Goal: Task Accomplishment & Management: Complete application form

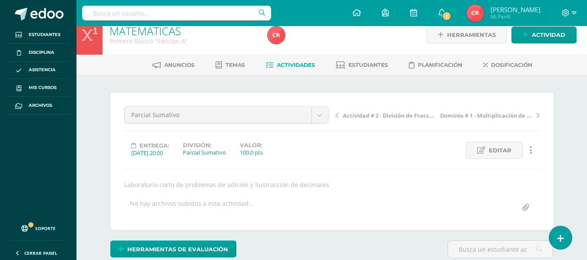
scroll to position [11, 0]
click at [307, 162] on div "Parcial Sumativo Evaluación Sumativa Actividad # 5 - COPISI Dominio # 3 - Plata…" at bounding box center [331, 161] width 415 height 110
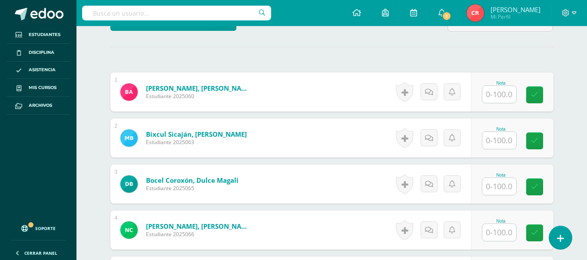
scroll to position [238, 0]
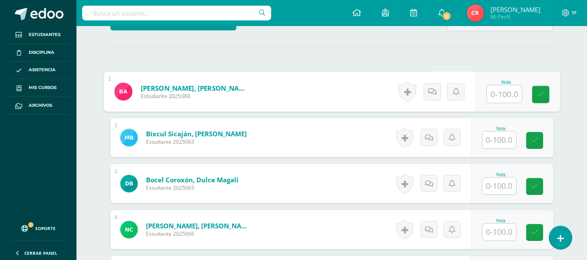
click at [500, 99] on input "text" at bounding box center [504, 94] width 35 height 17
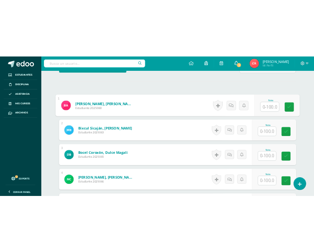
scroll to position [252, 0]
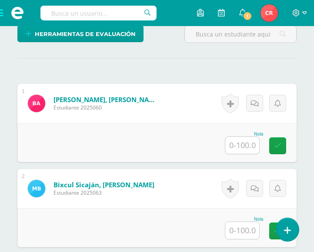
click at [250, 148] on input "text" at bounding box center [242, 145] width 34 height 17
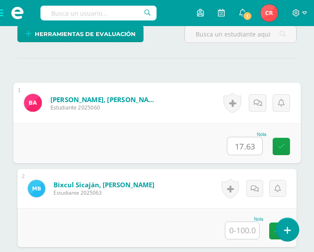
type input "17.63"
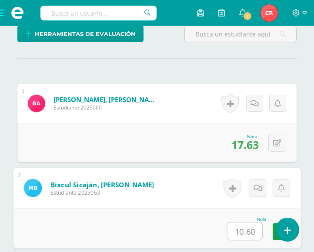
type input "10.60"
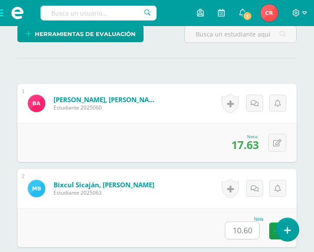
scroll to position [442, 0]
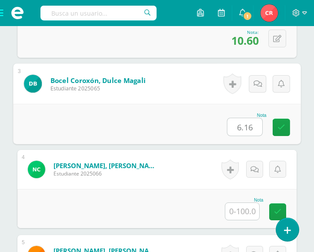
type input "6.16"
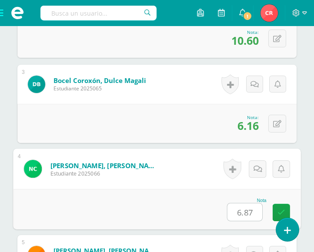
type input "6.87"
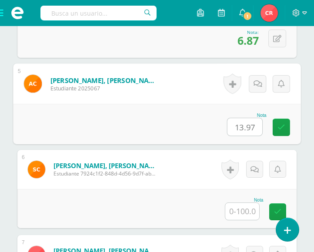
type input "13.97"
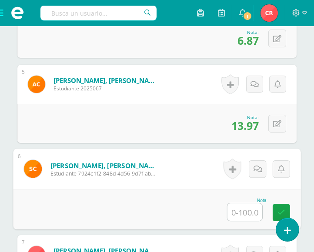
click at [242, 210] on input "text" at bounding box center [244, 211] width 35 height 17
type input "14.67"
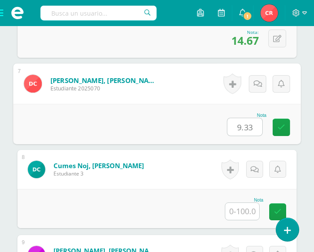
type input "9.33"
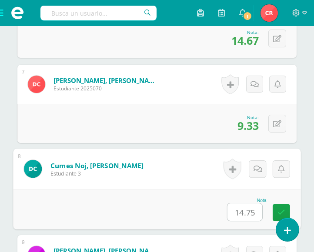
type input "14.75"
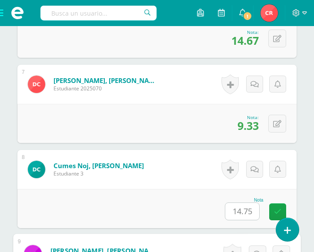
scroll to position [953, 0]
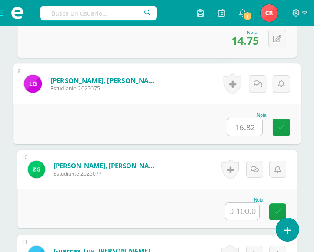
type input "16.82"
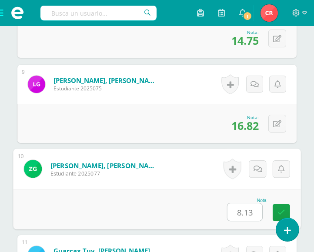
type input "8.13"
click at [248, 218] on input "8.13" at bounding box center [244, 211] width 35 height 17
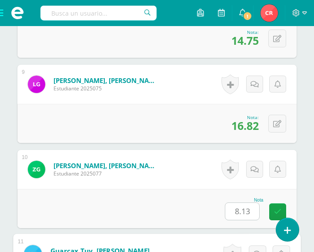
scroll to position [1123, 0]
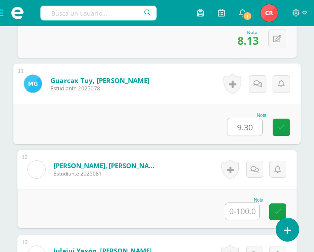
type input "9.30"
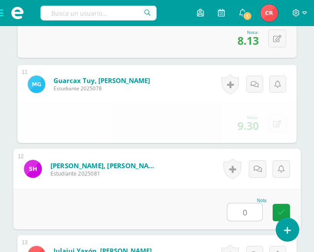
type input "0"
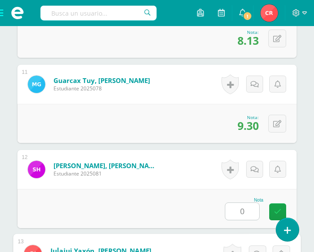
scroll to position [1293, 0]
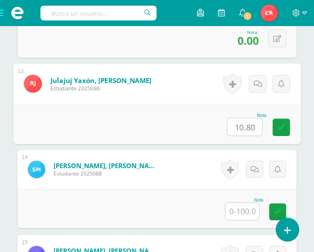
type input "10.80"
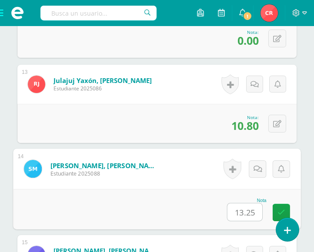
type input "13.25"
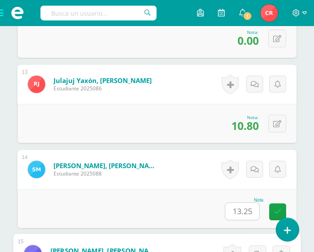
scroll to position [1464, 0]
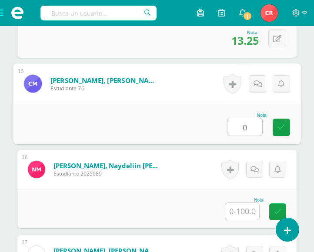
type input "0"
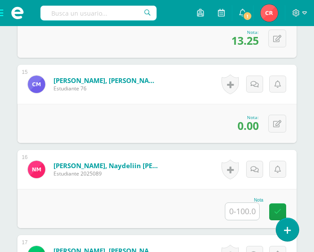
click at [245, 210] on input "text" at bounding box center [242, 211] width 34 height 17
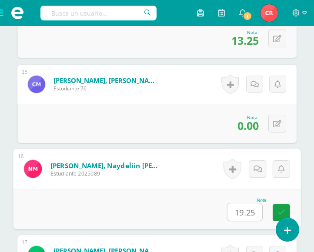
type input "19.25"
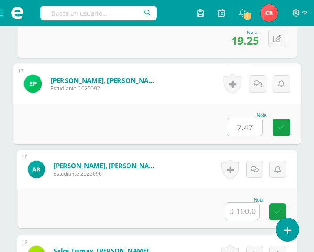
type input "7.47"
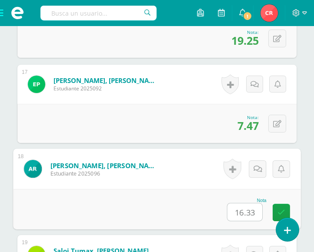
type input "16.33"
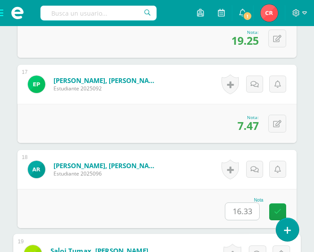
scroll to position [1804, 0]
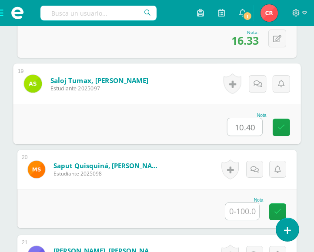
type input "10.40"
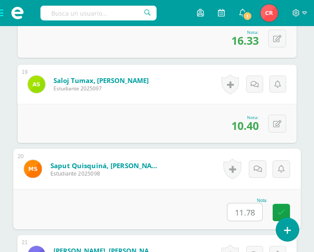
type input "11.78"
click at [254, 214] on input "11.78" at bounding box center [244, 211] width 35 height 17
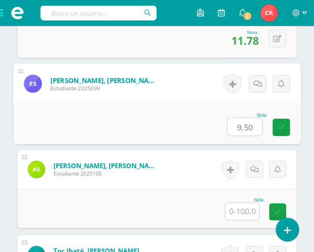
type input "9.50"
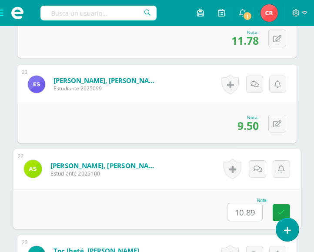
type input "10.89"
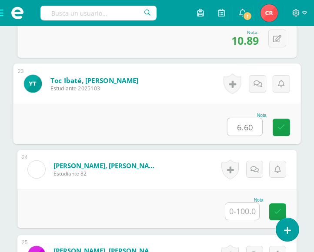
type input "6.60"
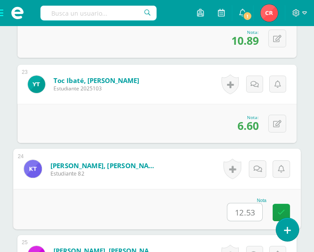
type input "12.53"
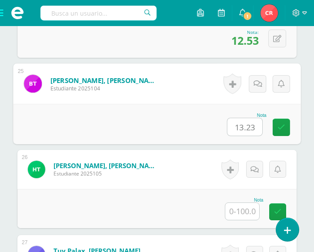
type input "13.23"
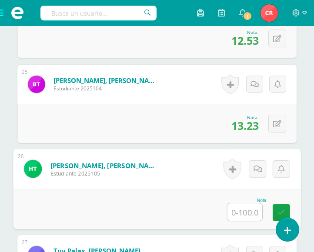
click at [251, 214] on input "text" at bounding box center [244, 211] width 35 height 17
type input "9.80"
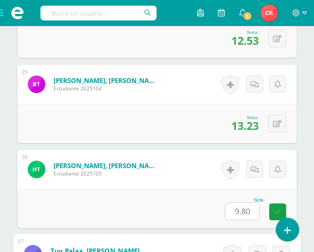
scroll to position [2485, 0]
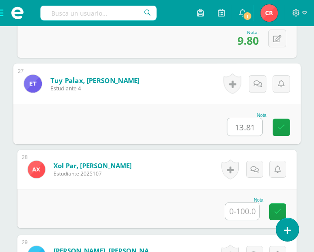
type input "13.81"
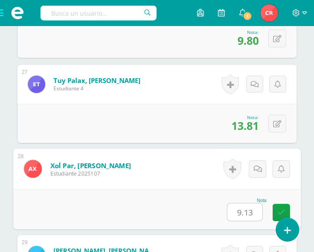
type input "9.13"
click at [196, 135] on div "0 Logros Logros obtenidos Aún no hay logros agregados Nota: 13.81" at bounding box center [156, 123] width 279 height 39
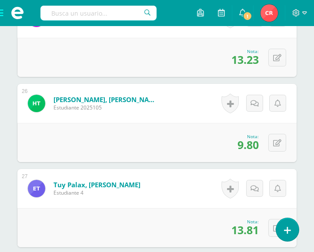
scroll to position [2364, 0]
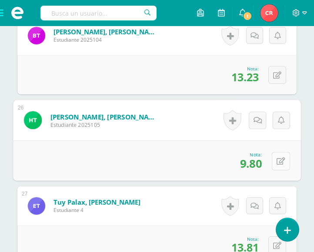
click at [270, 162] on div "0 Logros Logros obtenidos Aún no hay logros agregados Nota: 9.80" at bounding box center [156, 160] width 287 height 40
click at [212, 222] on div "Historial de actividad No hay historial para esta actividad Agregar Comentarios…" at bounding box center [252, 205] width 87 height 39
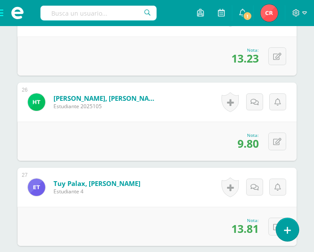
scroll to position [2398, 0]
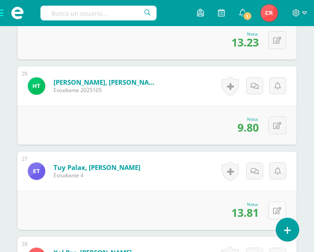
click at [272, 215] on button at bounding box center [277, 211] width 18 height 18
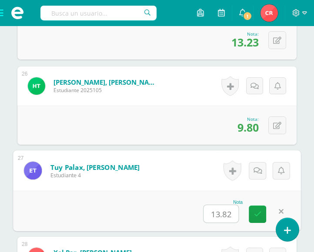
type input "13.82"
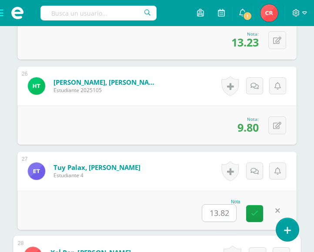
scroll to position [2568, 0]
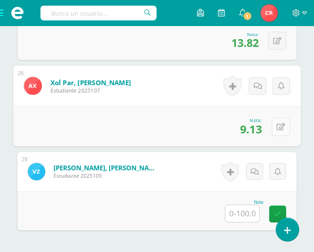
click at [280, 127] on icon at bounding box center [280, 126] width 9 height 7
type input "13.81"
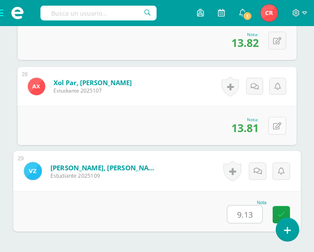
type input "9.13"
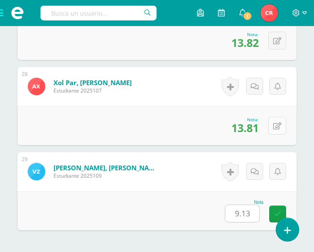
scroll to position [2646, 0]
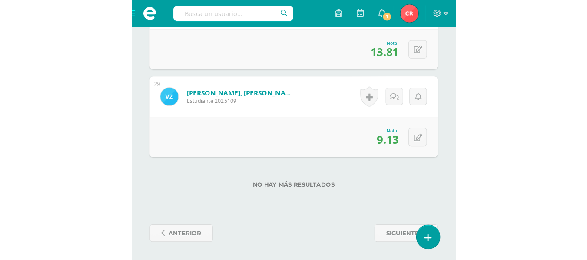
scroll to position [1478, 0]
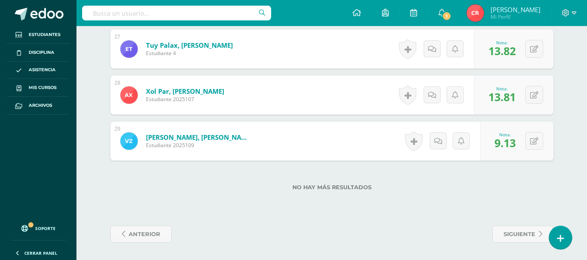
click at [244, 65] on div "Tuy Palax, Esmeralda Azucena Estudiante 4" at bounding box center [176, 49] width 133 height 39
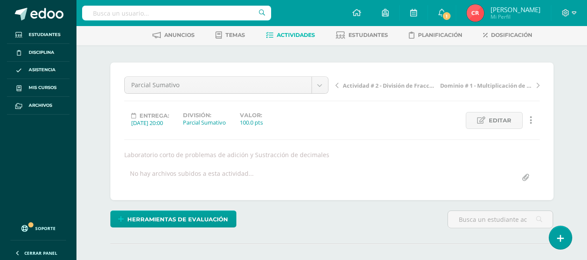
scroll to position [0, 0]
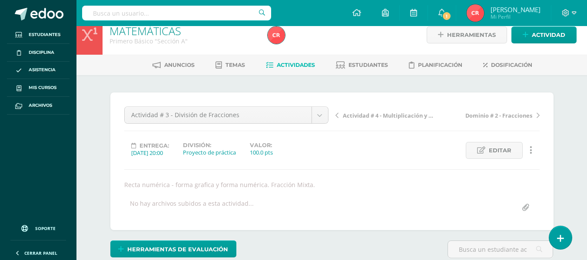
drag, startPoint x: 414, startPoint y: 196, endPoint x: 353, endPoint y: 197, distance: 60.4
click at [353, 197] on div "Actividad # 3 - División de Fracciones Evaluación Sumativa Actividad # 5 - COPI…" at bounding box center [331, 161] width 415 height 110
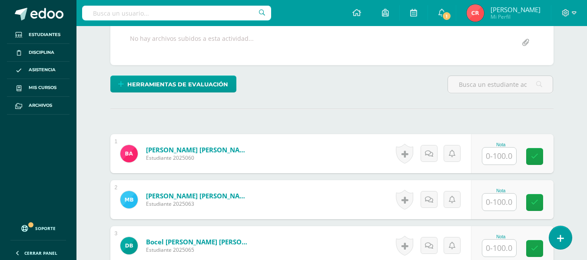
scroll to position [176, 0]
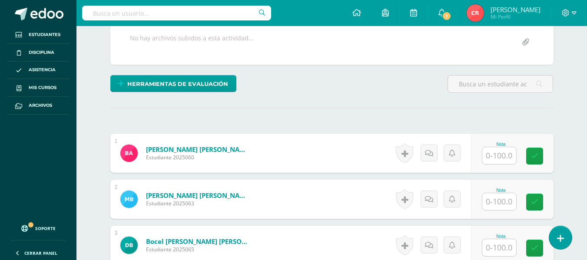
click at [499, 147] on input "text" at bounding box center [499, 155] width 34 height 17
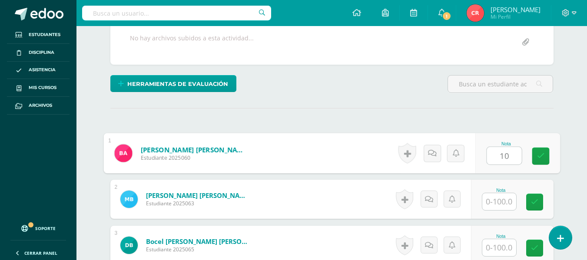
type input "1"
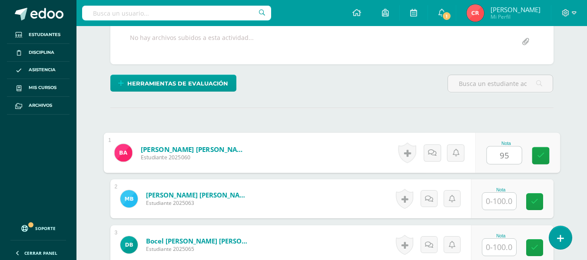
type input "95"
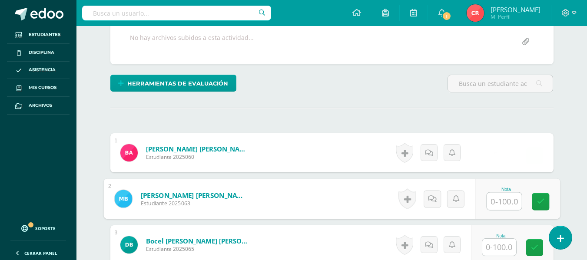
scroll to position [177, 0]
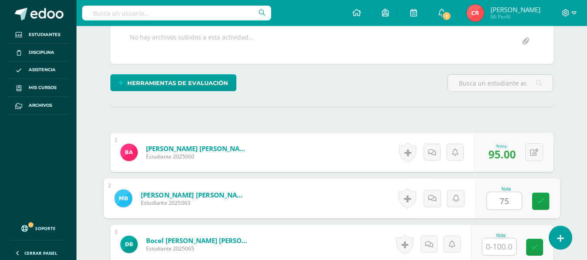
type input "75"
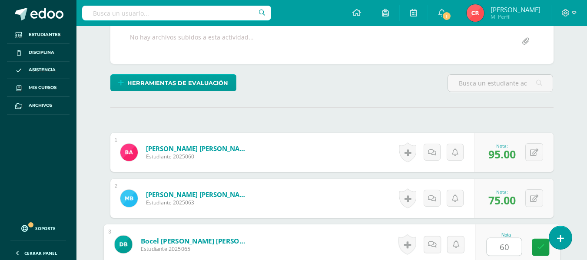
type input "60"
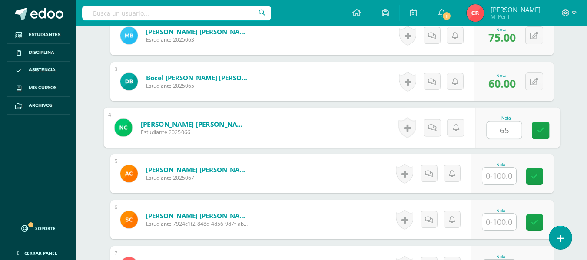
type input "65"
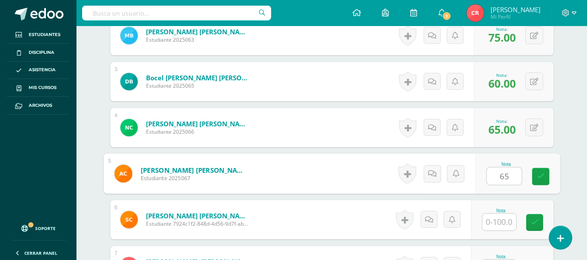
type input "65"
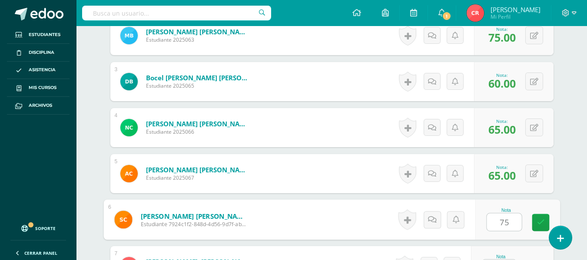
type input "75"
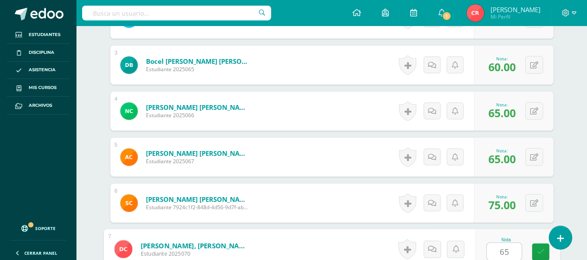
type input "65"
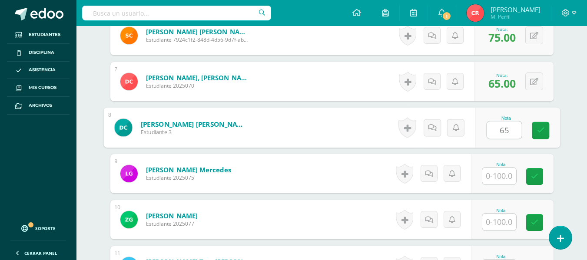
type input "65"
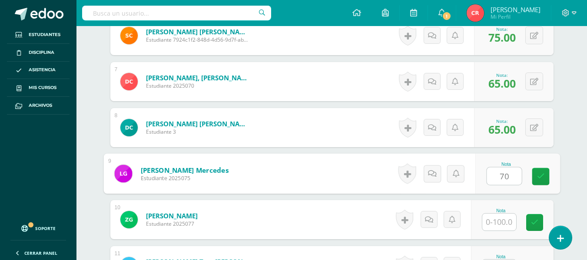
type input "70"
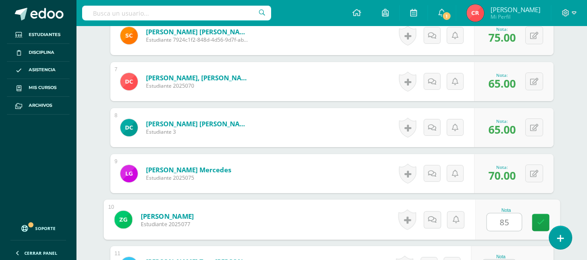
type input "85"
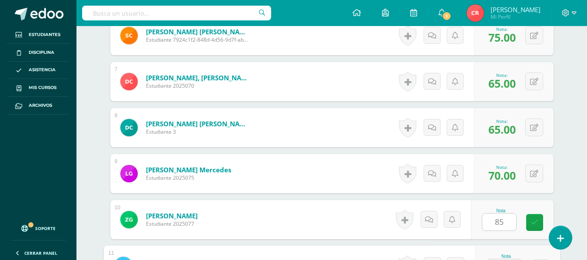
scroll to position [541, 0]
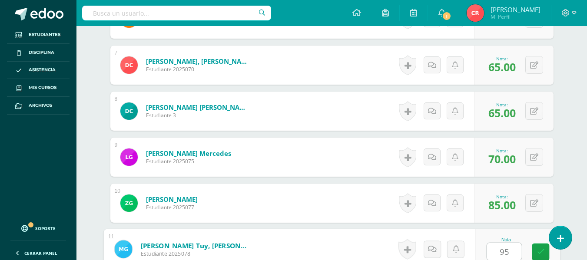
type input "95"
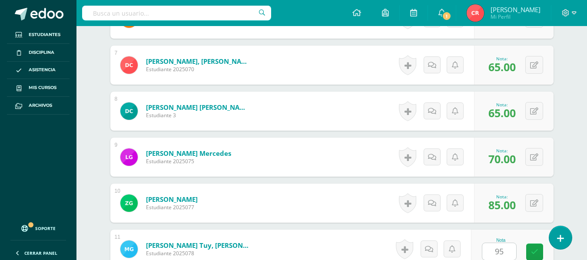
scroll to position [709, 0]
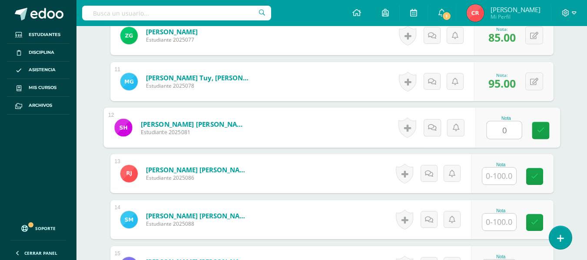
type input "0"
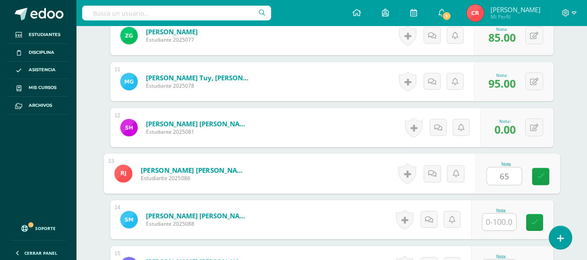
type input "65"
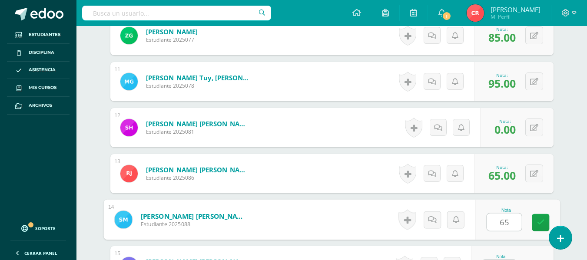
type input "65"
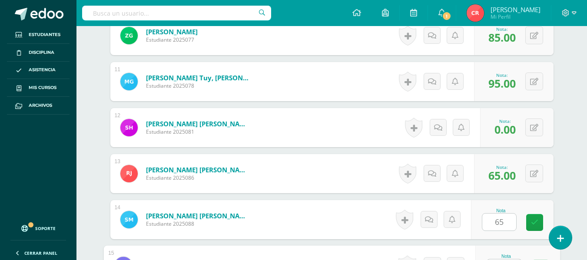
scroll to position [725, 0]
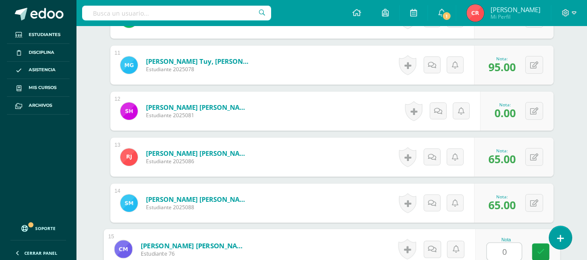
type input "0"
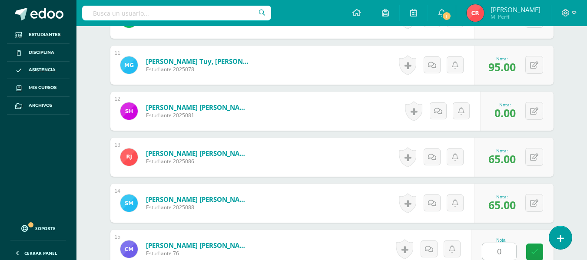
scroll to position [893, 0]
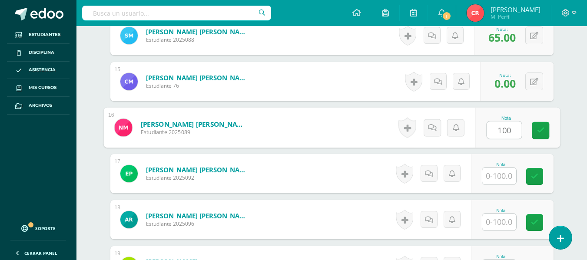
type input "100"
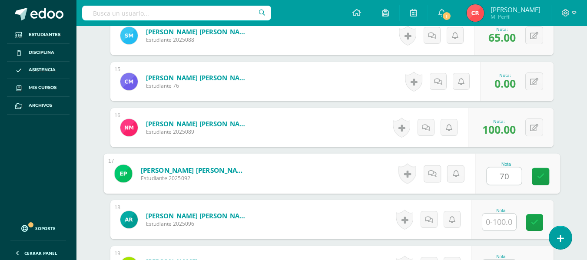
type input "70"
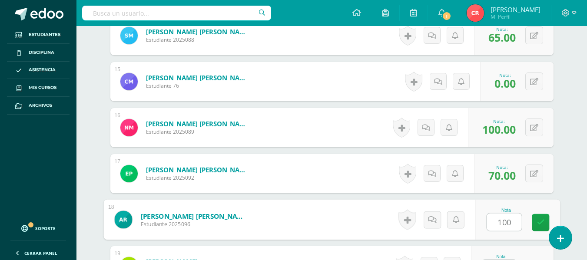
type input "100"
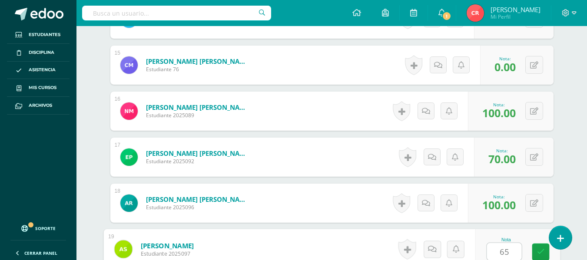
type input "65"
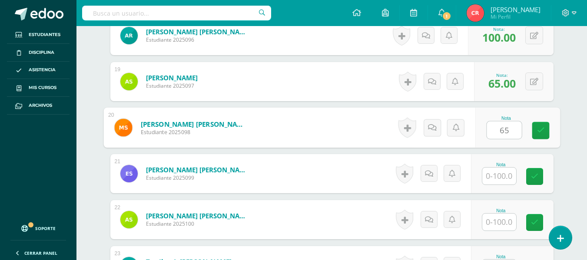
type input "65"
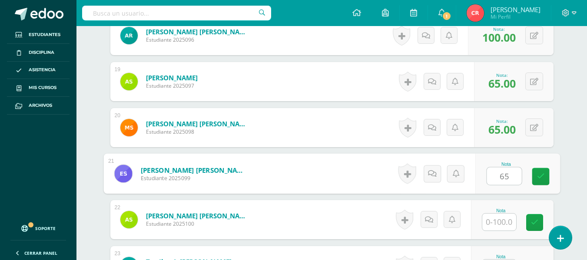
type input "65"
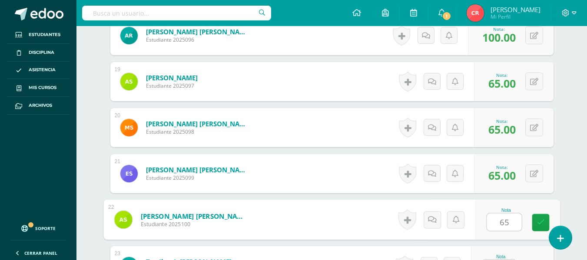
type input "65"
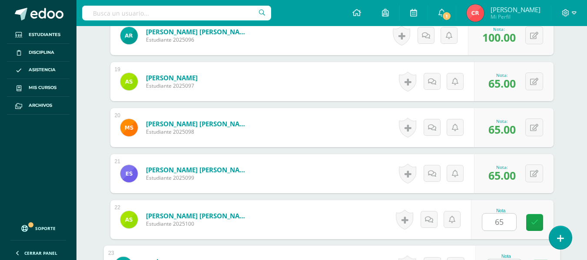
scroll to position [1093, 0]
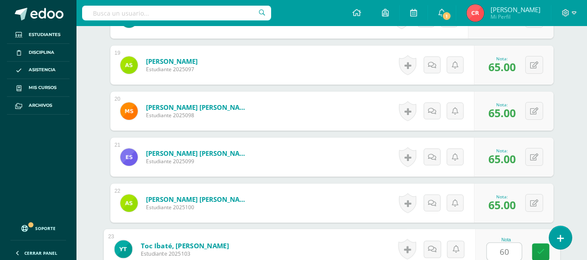
type input "60"
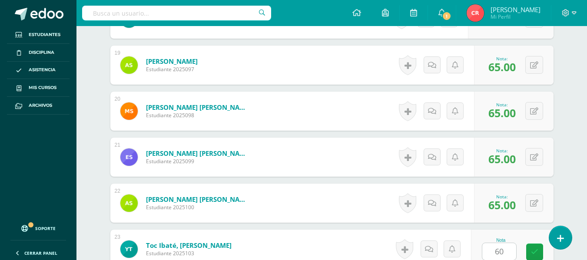
scroll to position [1261, 0]
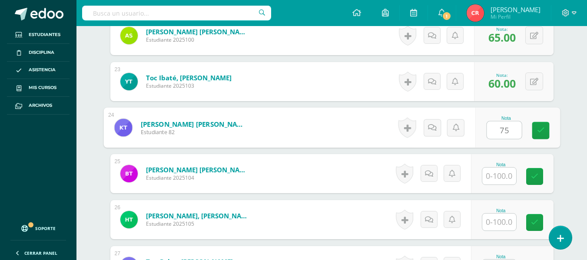
type input "75"
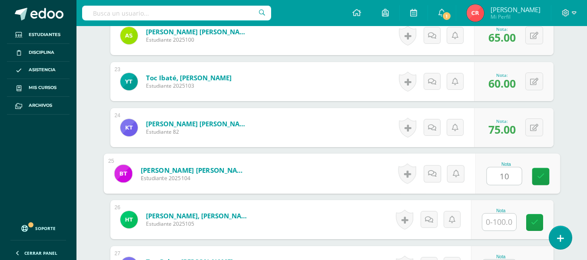
type input "1"
type input "95"
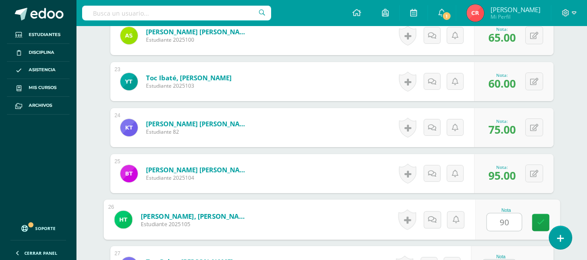
type input "90"
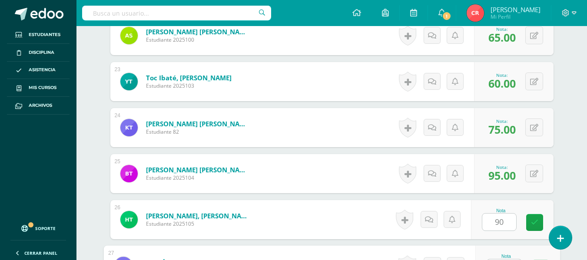
scroll to position [1278, 0]
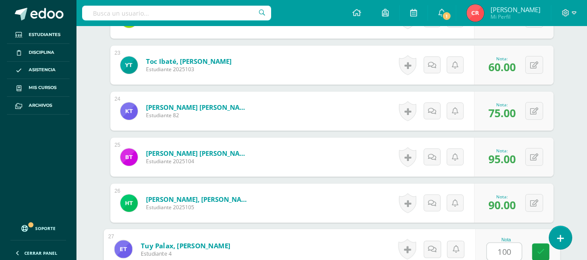
type input "100"
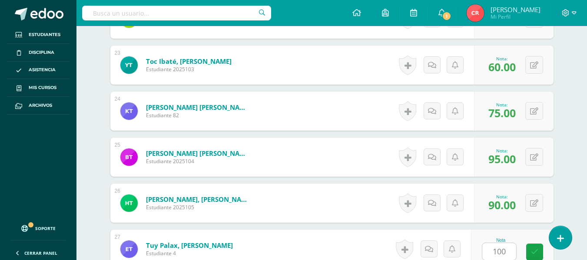
scroll to position [1445, 0]
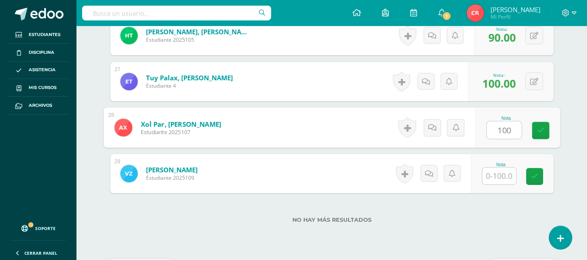
type input "100"
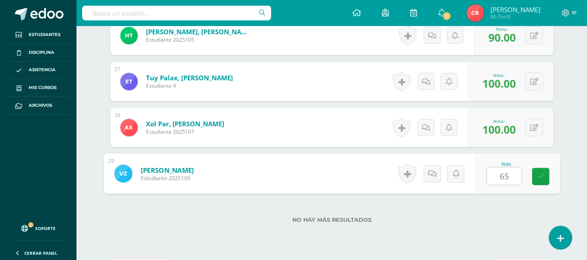
type input "65"
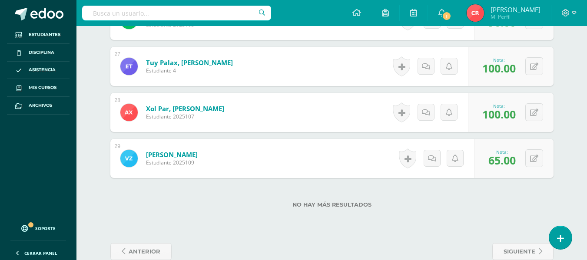
click at [419, 215] on div "No hay más resultados" at bounding box center [331, 198] width 443 height 40
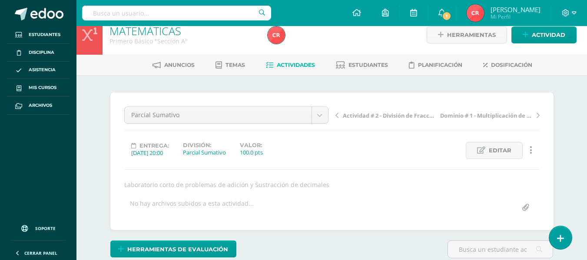
click at [374, 155] on div "Entrega: [DATE] 20:00 División: [GEOGRAPHIC_DATA] Valor: 100.0 pts Editar Histo…" at bounding box center [332, 150] width 422 height 17
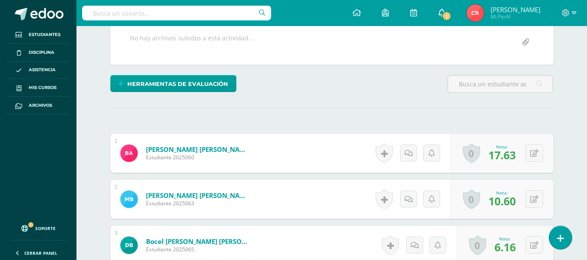
scroll to position [177, 0]
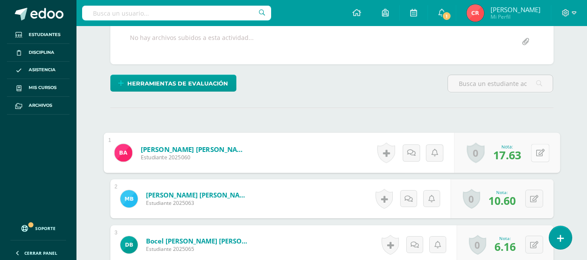
click at [531, 154] on button at bounding box center [540, 153] width 18 height 18
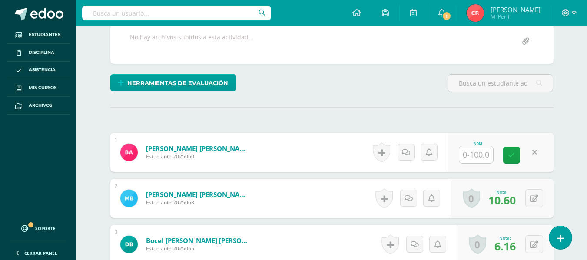
click at [524, 203] on div "0 [GEOGRAPHIC_DATA] Logros obtenidos Aún no hay logros agregados Nota: 10.60" at bounding box center [501, 198] width 103 height 39
click at [526, 203] on div "0 [GEOGRAPHIC_DATA] Logros obtenidos Aún no hay logros agregados Nota: 10.60" at bounding box center [501, 198] width 103 height 39
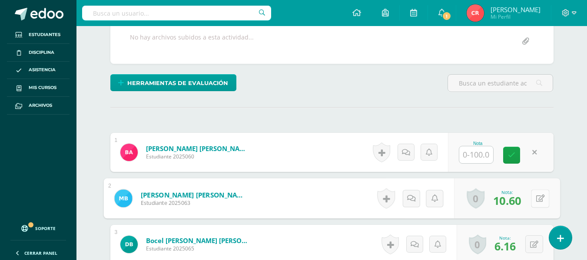
click at [531, 202] on button at bounding box center [540, 198] width 18 height 18
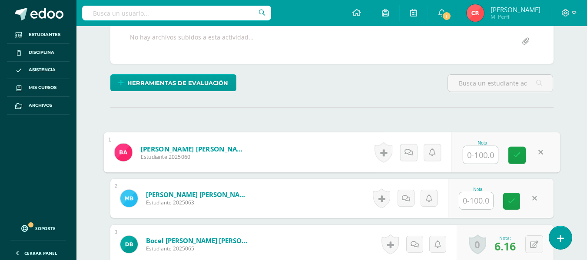
click at [477, 161] on input "text" at bounding box center [480, 154] width 35 height 17
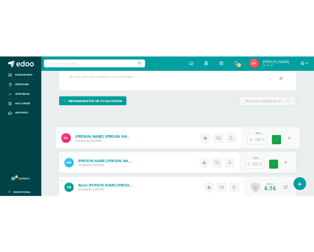
scroll to position [218, 0]
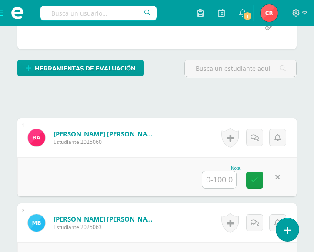
click at [161, 144] on div "[PERSON_NAME] [PERSON_NAME] Estudiante 2025060" at bounding box center [92, 137] width 151 height 39
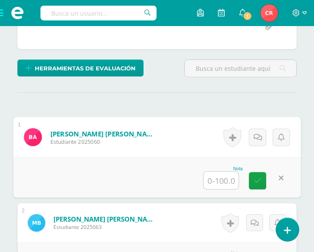
click at [224, 175] on input "text" at bounding box center [220, 180] width 35 height 17
type input "88.17"
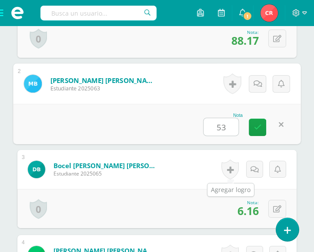
type input "53"
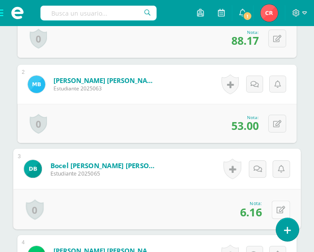
click at [282, 207] on icon at bounding box center [280, 209] width 9 height 7
type input "30.80"
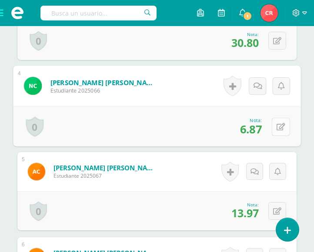
click at [275, 124] on button at bounding box center [281, 126] width 18 height 18
type input "34.33"
click at [272, 207] on button at bounding box center [277, 211] width 18 height 18
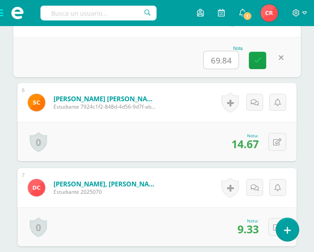
scroll to position [685, 0]
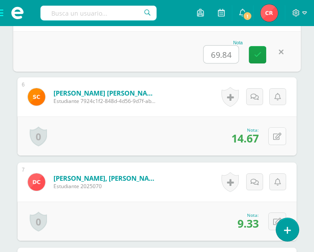
type input "69.84"
click at [277, 136] on icon at bounding box center [277, 136] width 8 height 7
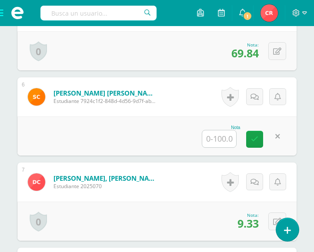
click at [216, 136] on input "text" at bounding box center [219, 138] width 34 height 17
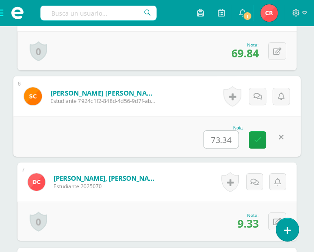
type input "73.34"
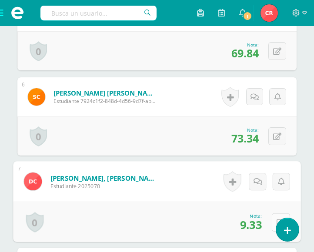
click at [273, 217] on button at bounding box center [281, 222] width 18 height 18
type input "46.67"
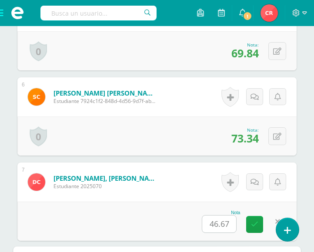
scroll to position [865, 0]
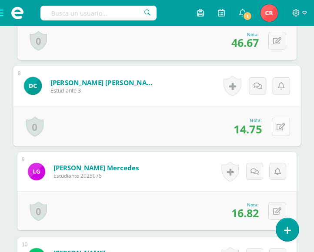
click at [275, 129] on button at bounding box center [281, 126] width 18 height 18
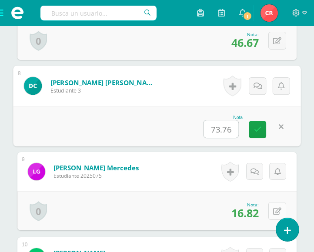
type input "73.76"
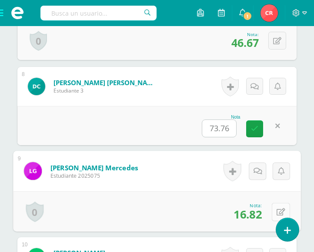
click at [272, 210] on button at bounding box center [281, 211] width 18 height 18
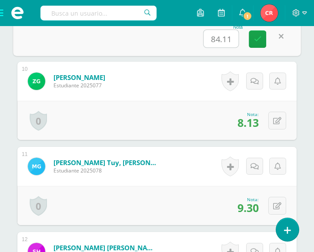
scroll to position [1062, 0]
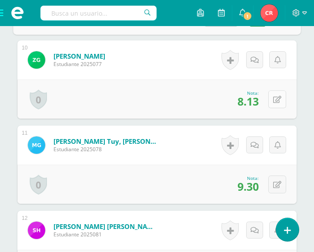
type input "84.11"
click at [281, 106] on button at bounding box center [277, 99] width 18 height 18
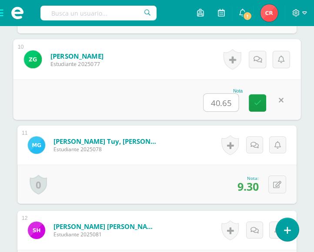
type input "40.65"
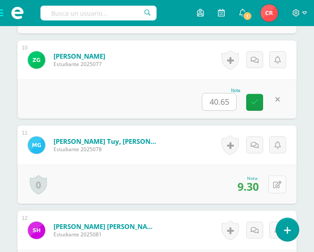
click at [272, 185] on button at bounding box center [277, 185] width 18 height 18
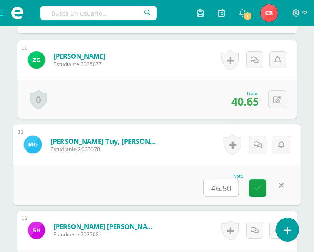
type input "46.50"
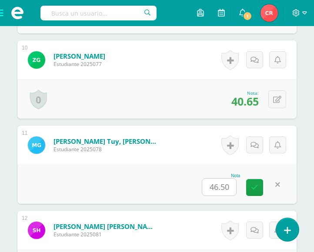
click at [262, 215] on div "Historial de actividad No hay historial para esta actividad Agregar Comentarios…" at bounding box center [252, 230] width 87 height 39
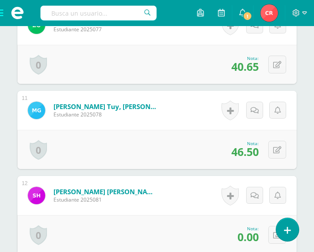
scroll to position [1114, 0]
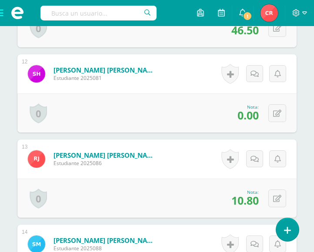
scroll to position [1236, 0]
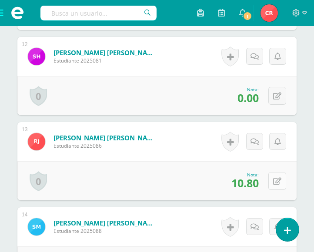
click at [281, 181] on icon at bounding box center [277, 181] width 8 height 7
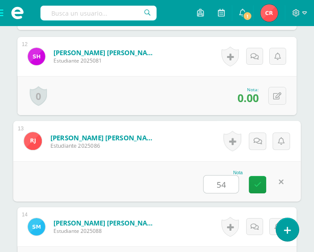
type input "54"
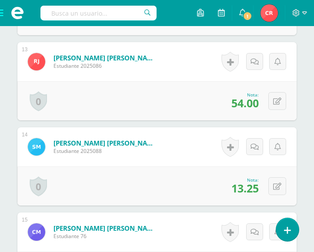
scroll to position [1369, 0]
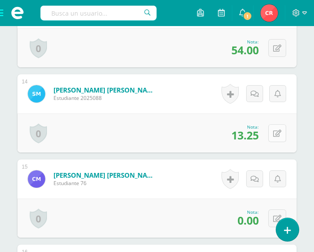
click at [280, 130] on icon at bounding box center [277, 133] width 8 height 7
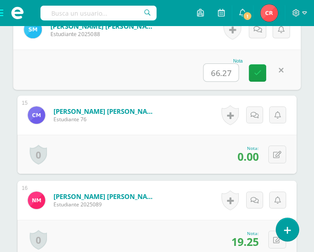
scroll to position [1401, 0]
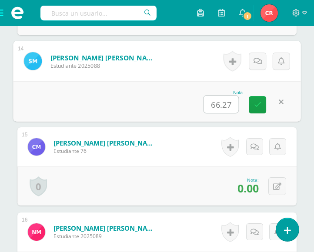
type input "66.27"
click at [297, 165] on div "¿Estás seguro que quieres eliminar esta actividad? Esto borrará la actividad y …" at bounding box center [157, 98] width 286 height 2763
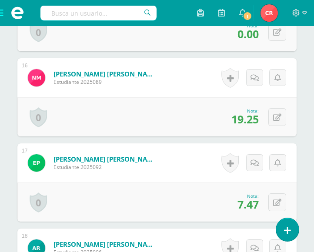
scroll to position [1561, 0]
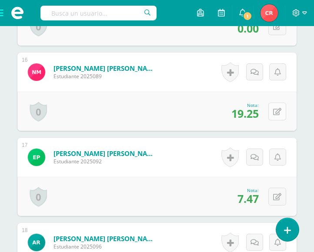
click at [281, 113] on button at bounding box center [277, 112] width 18 height 18
click at [238, 118] on div "Nota 19.25" at bounding box center [221, 111] width 38 height 23
click at [231, 92] on form "[PERSON_NAME] [PERSON_NAME] Estudiante 2025089 Nota 19.25 0 [GEOGRAPHIC_DATA] L…" at bounding box center [156, 72] width 279 height 39
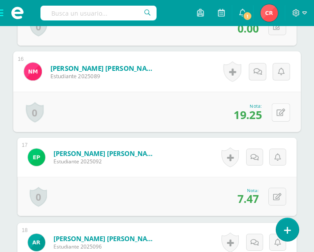
click at [273, 117] on button at bounding box center [281, 112] width 18 height 18
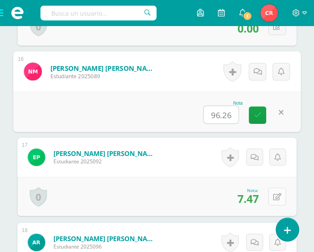
type input "96.26"
click at [274, 196] on button at bounding box center [277, 197] width 18 height 18
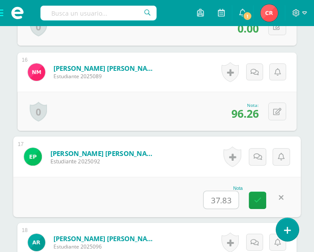
type input "37.83"
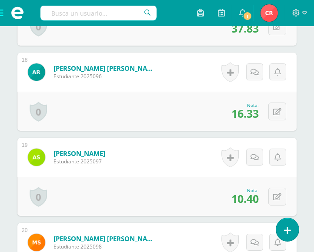
scroll to position [1747, 0]
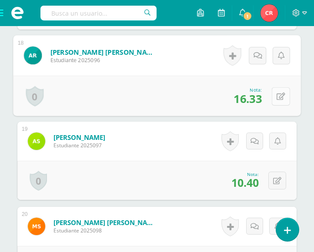
click at [281, 93] on icon at bounding box center [280, 96] width 9 height 7
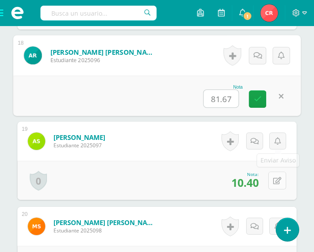
type input "81.67"
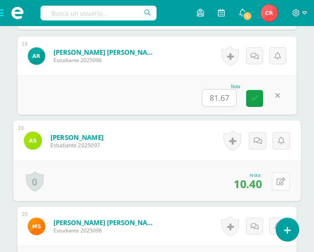
click at [277, 181] on icon at bounding box center [280, 181] width 9 height 7
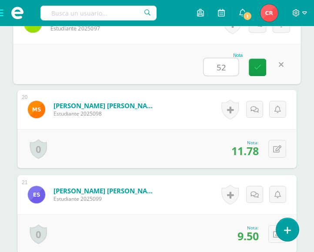
scroll to position [1869, 0]
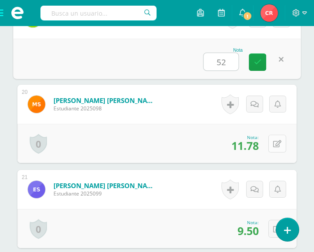
type input "52"
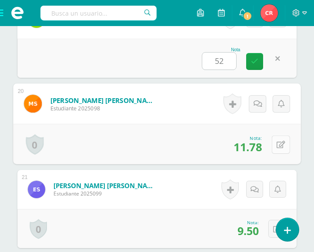
click at [278, 152] on button at bounding box center [281, 144] width 18 height 18
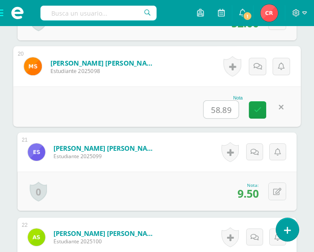
scroll to position [1981, 0]
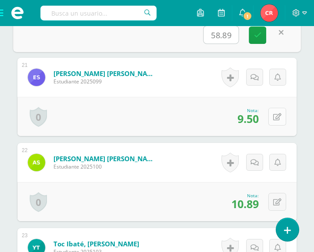
type input "58.89"
click at [275, 121] on button at bounding box center [277, 117] width 18 height 18
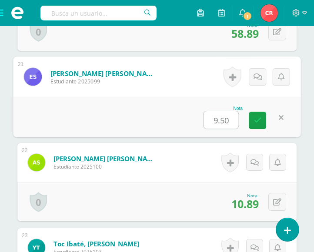
click at [232, 121] on input "9.50" at bounding box center [220, 119] width 35 height 17
type input "9"
type input "47.50"
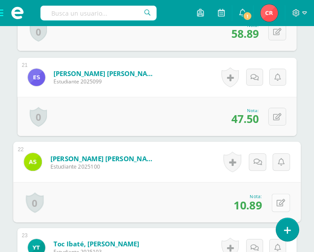
click at [277, 197] on button at bounding box center [281, 202] width 18 height 18
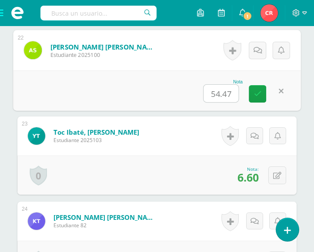
scroll to position [2157, 0]
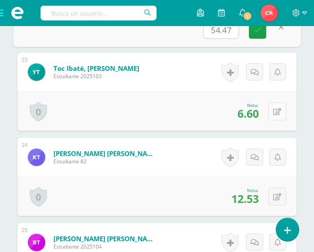
type input "54.47"
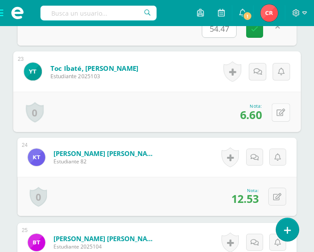
click at [276, 113] on icon at bounding box center [280, 112] width 9 height 7
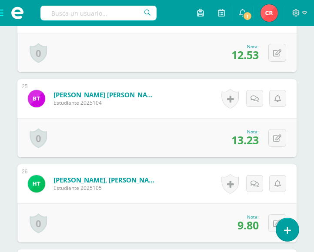
scroll to position [2322, 0]
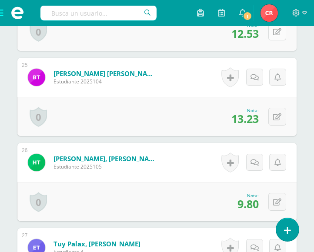
type input "33"
click at [280, 33] on icon at bounding box center [280, 32] width 9 height 7
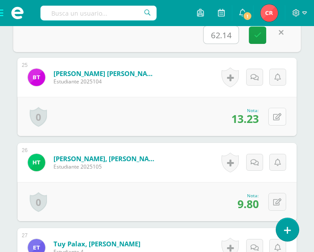
type input "62.14"
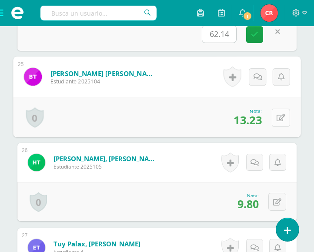
click at [276, 115] on icon at bounding box center [280, 117] width 9 height 7
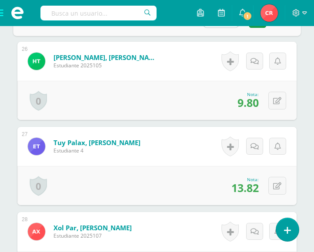
scroll to position [2418, 0]
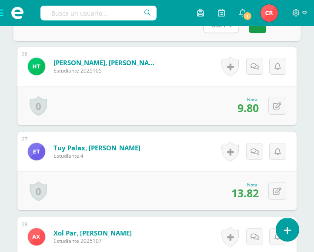
type input "66.14"
click at [270, 110] on div "0 [GEOGRAPHIC_DATA] Logros obtenidos Aún no hay logros agregados Nota: 9.80" at bounding box center [156, 105] width 279 height 39
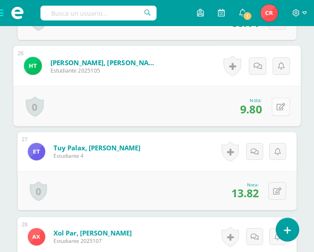
click at [275, 110] on button at bounding box center [281, 106] width 18 height 18
type input "69.09"
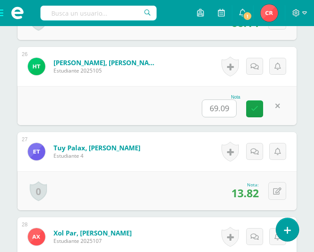
click at [251, 189] on span "13.82" at bounding box center [244, 192] width 27 height 15
click at [270, 191] on div "0 [GEOGRAPHIC_DATA] Logros obtenidos Aún no hay logros agregados Nota: 13.82" at bounding box center [156, 190] width 279 height 39
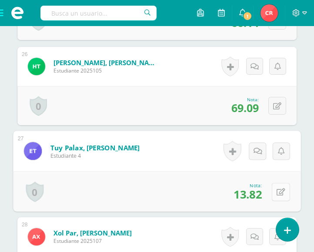
click at [275, 191] on button at bounding box center [281, 191] width 18 height 18
click at [275, 114] on button at bounding box center [277, 106] width 18 height 18
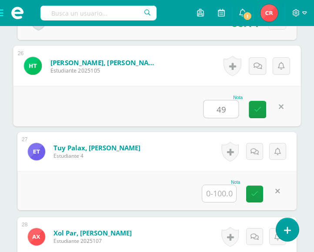
type input "49"
click at [224, 189] on input "text" at bounding box center [219, 193] width 34 height 17
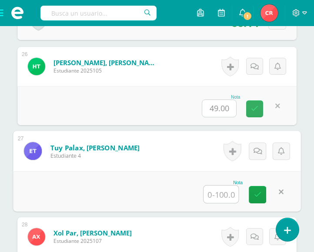
paste input "69.09"
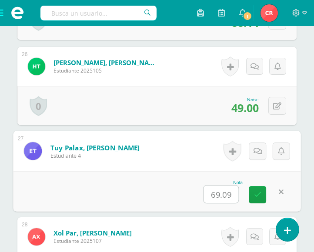
scroll to position [2513, 0]
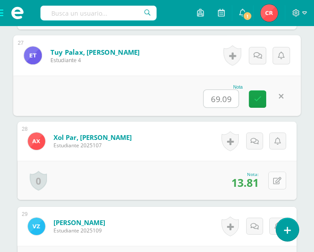
type input "69.09"
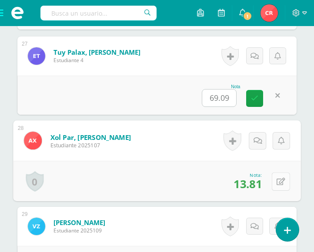
click at [273, 172] on button at bounding box center [281, 181] width 18 height 18
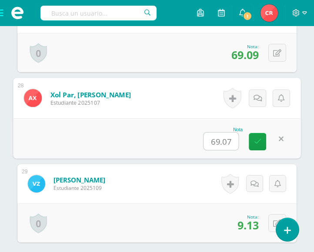
scroll to position [2593, 0]
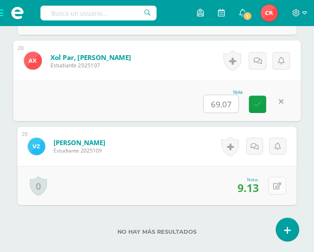
type input "69.07"
click at [278, 190] on button at bounding box center [277, 186] width 18 height 18
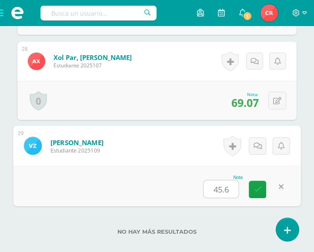
type input "45.65"
click at [262, 194] on link at bounding box center [256, 189] width 17 height 17
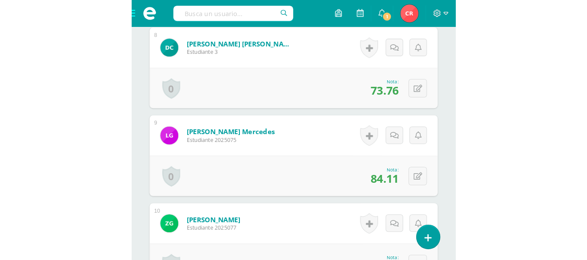
scroll to position [54, 0]
